Goal: Find contact information: Find contact information

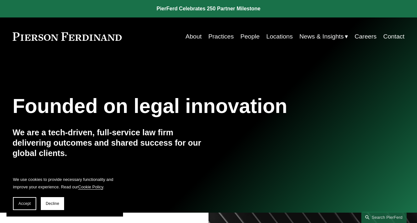
click at [250, 36] on link "People" at bounding box center [250, 36] width 19 height 12
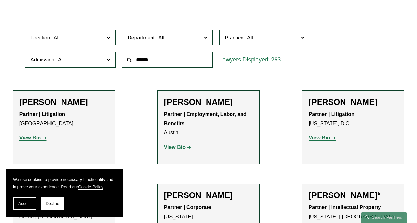
scroll to position [194, 0]
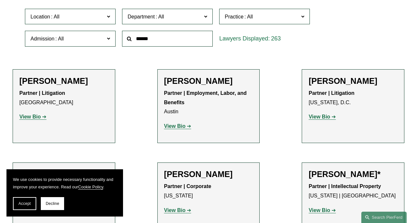
click at [154, 44] on input "text" at bounding box center [167, 39] width 91 height 16
type input "******"
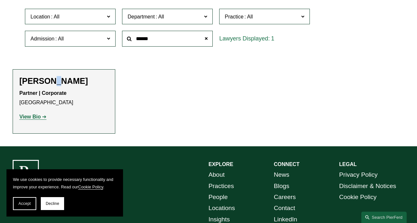
click at [49, 83] on h2 "Julie Herzog" at bounding box center [63, 81] width 89 height 10
drag, startPoint x: 49, startPoint y: 83, endPoint x: 34, endPoint y: 119, distance: 39.2
click at [34, 119] on strong "View Bio" at bounding box center [29, 117] width 21 height 6
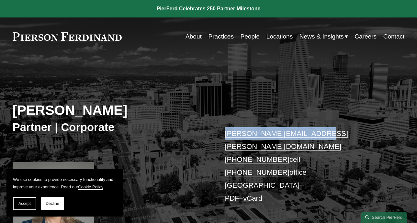
drag, startPoint x: 327, startPoint y: 134, endPoint x: 219, endPoint y: 129, distance: 108.9
click at [219, 129] on div "Julie Herzog Partner | Corporate julie.herzog@pierferd.com +1.303.246.4189 cell…" at bounding box center [208, 157] width 417 height 179
copy link "julie.herzog@pierferd.com"
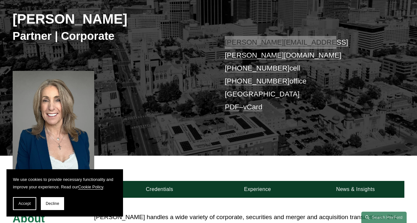
scroll to position [108, 0]
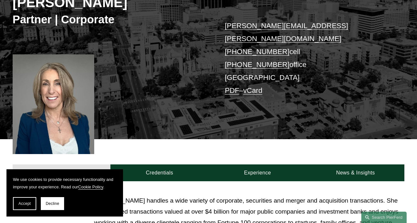
click at [236, 64] on p "julie.herzog@pierferd.com +1.303.246.4189 cell +1.720.719.7405 office Denver PD…" at bounding box center [307, 58] width 164 height 78
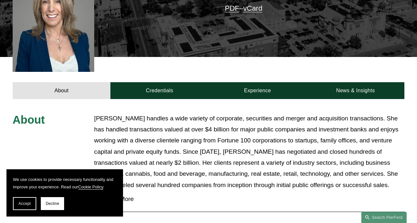
scroll to position [194, 0]
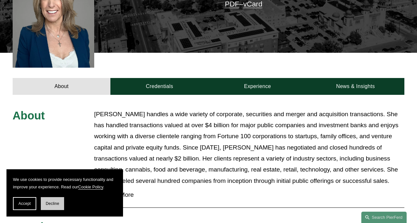
click at [54, 202] on span "Decline" at bounding box center [53, 203] width 14 height 5
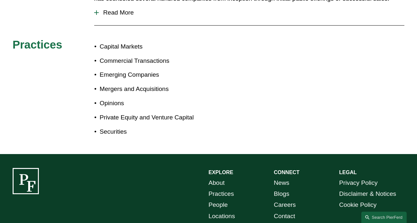
scroll to position [435, 0]
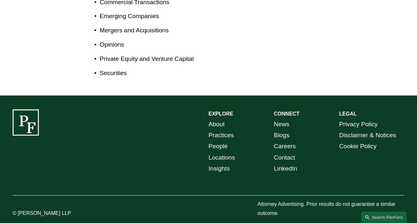
drag, startPoint x: 18, startPoint y: 203, endPoint x: 70, endPoint y: 204, distance: 52.1
click at [70, 209] on p "© [PERSON_NAME] LLP" at bounding box center [54, 213] width 82 height 9
drag, startPoint x: 70, startPoint y: 204, endPoint x: 66, endPoint y: 206, distance: 4.5
copy p "[PERSON_NAME] LLP"
click at [220, 152] on link "Locations" at bounding box center [222, 157] width 27 height 11
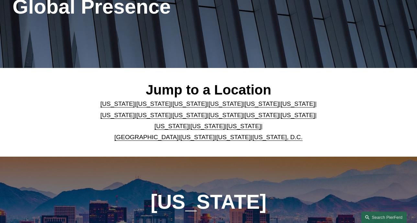
scroll to position [108, 0]
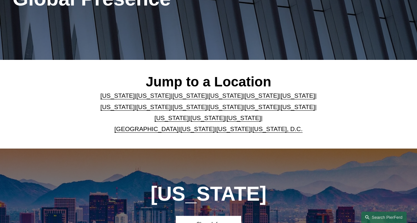
click at [179, 97] on link "Colorado" at bounding box center [190, 95] width 34 height 7
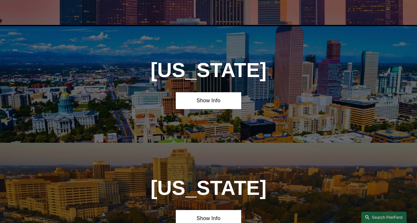
scroll to position [497, 0]
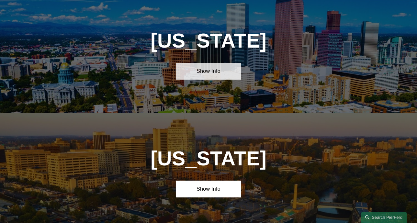
click at [206, 80] on link "Show Info" at bounding box center [208, 71] width 65 height 17
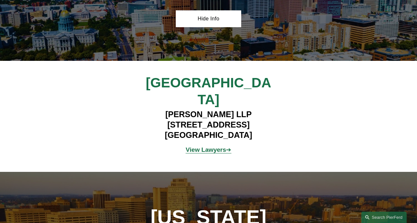
scroll to position [562, 0]
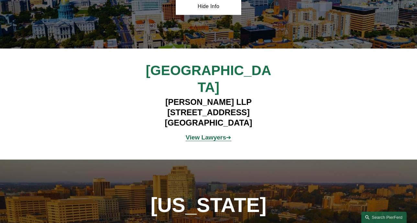
drag, startPoint x: 152, startPoint y: 102, endPoint x: 264, endPoint y: 105, distance: 112.7
click at [264, 105] on h4 "Pierson Ferdinand LLP 2301 Blake Street, Suite 100 Denver, CO 80205" at bounding box center [208, 112] width 163 height 31
copy h4 "2301 Blake Street, Suite 100"
